Goal: Navigation & Orientation: Find specific page/section

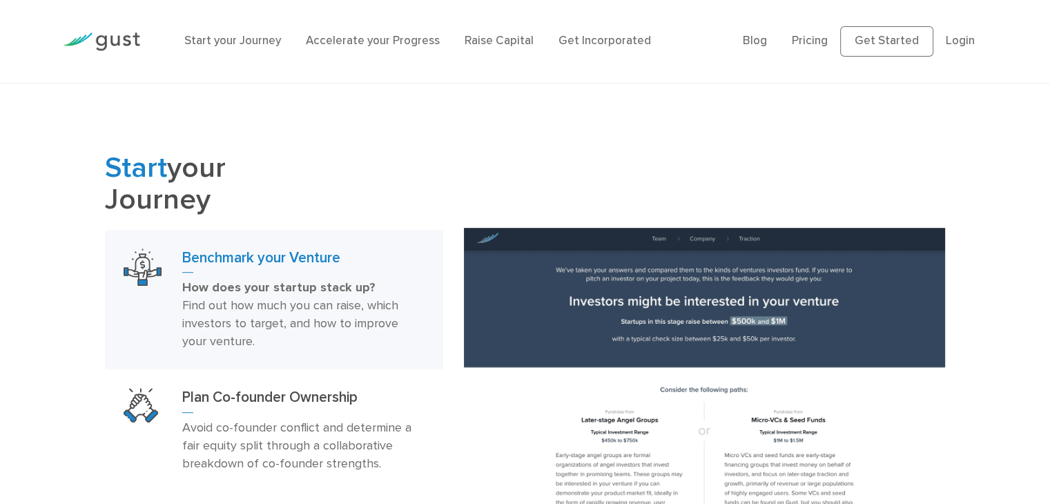
scroll to position [702, 0]
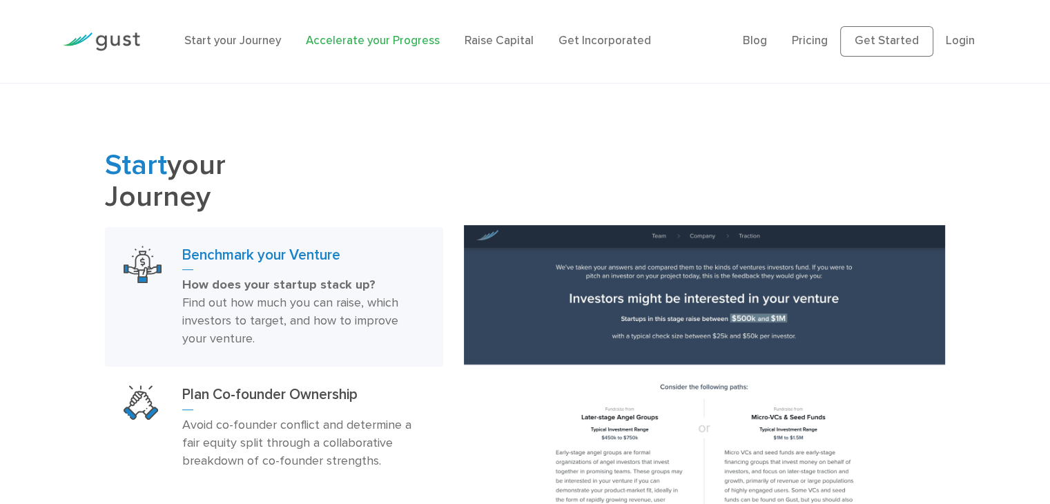
click at [321, 42] on link "Accelerate your Progress" at bounding box center [373, 41] width 134 height 14
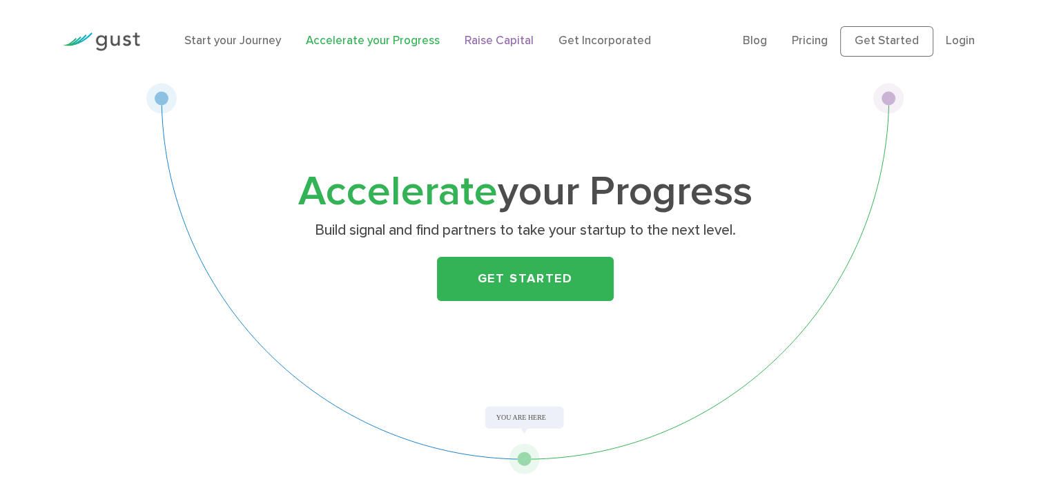
click at [519, 42] on link "Raise Capital" at bounding box center [499, 41] width 69 height 14
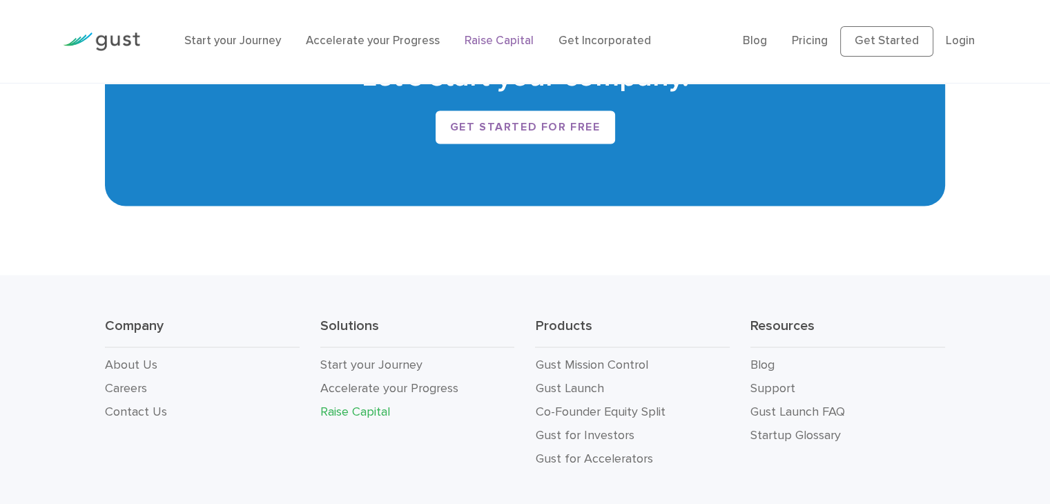
scroll to position [2430, 0]
